Goal: Use online tool/utility: Utilize a website feature to perform a specific function

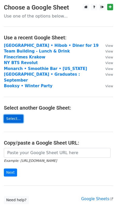
click at [15, 115] on link "Select..." at bounding box center [13, 119] width 19 height 8
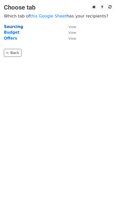
click at [13, 27] on strong "Sourcing" at bounding box center [13, 26] width 19 height 5
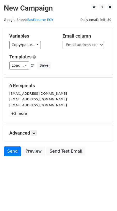
click at [65, 68] on div "Load... No templates saved Save" at bounding box center [58, 66] width 106 height 8
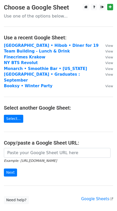
click at [14, 117] on main "Choose a Google Sheet Use one of the options below... Use a recent Google Sheet…" at bounding box center [58, 104] width 117 height 200
click at [13, 115] on link "Select..." at bounding box center [13, 119] width 19 height 8
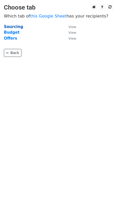
click at [16, 27] on strong "Sourcing" at bounding box center [13, 26] width 19 height 5
